Goal: Task Accomplishment & Management: Use online tool/utility

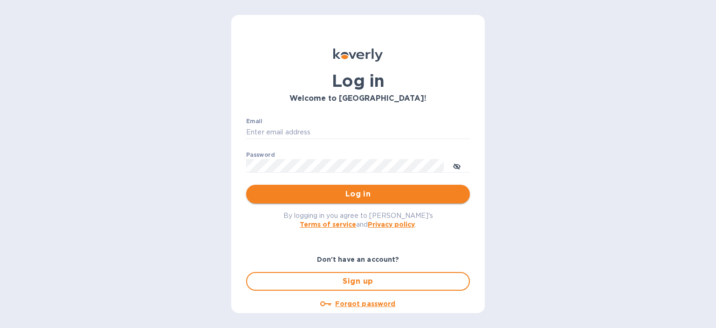
type input "steve.oceansouth@gmail.com"
click at [352, 192] on span "Log in" at bounding box center [358, 193] width 209 height 11
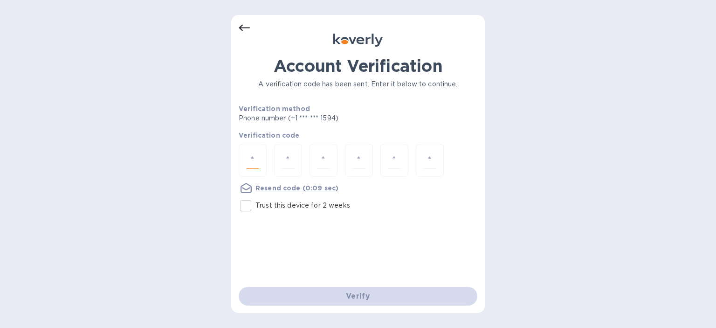
click at [256, 156] on input "number" at bounding box center [253, 160] width 12 height 17
type input "2"
type input "8"
type input "5"
type input "8"
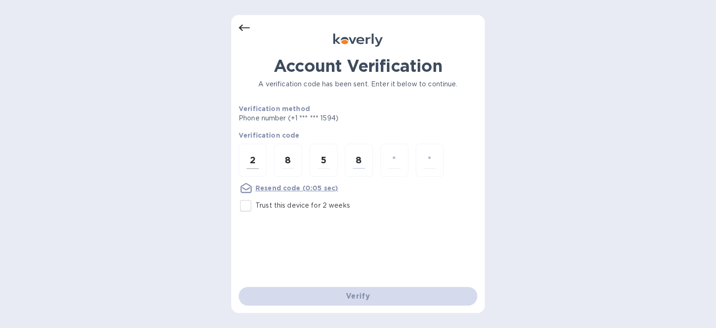
type input "7"
type input "9"
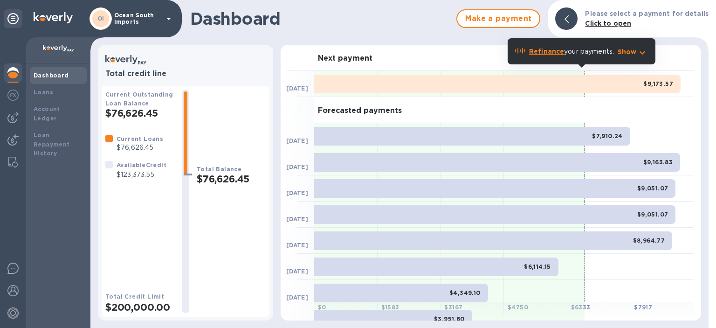
click at [630, 50] on p "Show" at bounding box center [627, 51] width 19 height 9
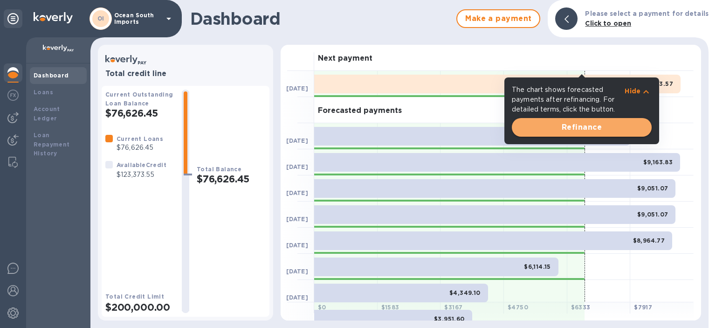
click at [583, 131] on span "Refinance" at bounding box center [581, 127] width 125 height 11
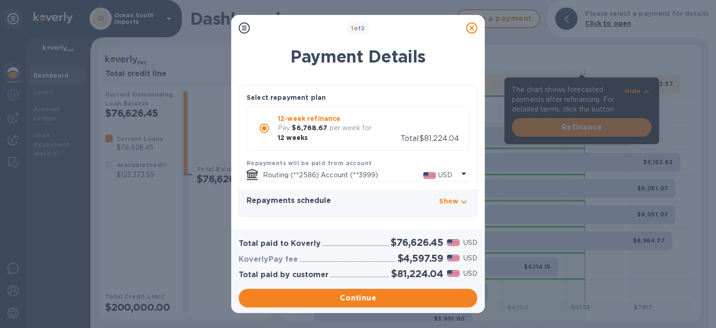
click at [455, 196] on p "Show" at bounding box center [448, 200] width 19 height 9
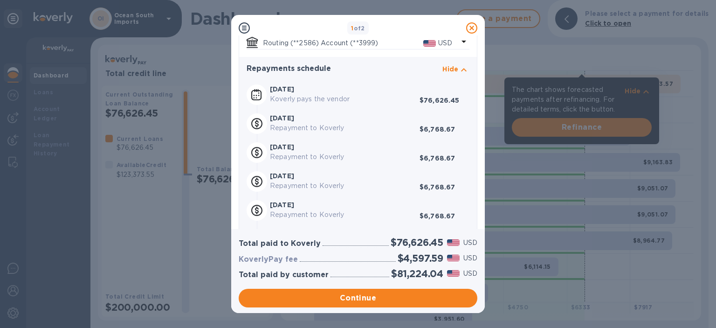
scroll to position [98, 0]
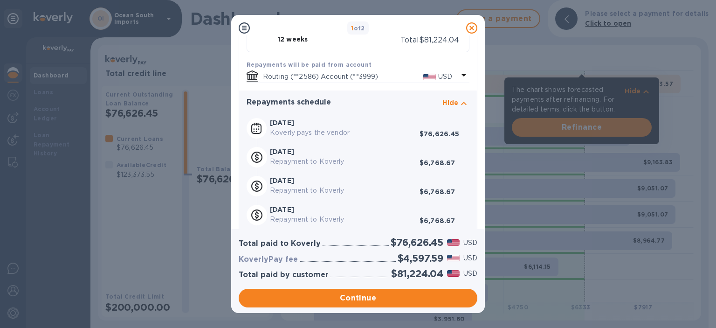
click at [471, 28] on icon at bounding box center [471, 27] width 11 height 11
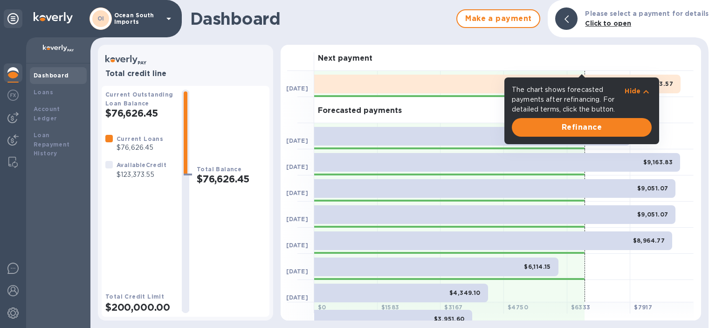
click at [636, 90] on p "Hide" at bounding box center [633, 90] width 16 height 9
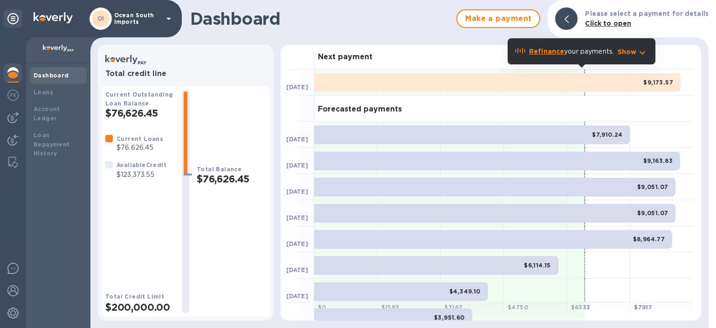
scroll to position [0, 0]
